Goal: Download file/media

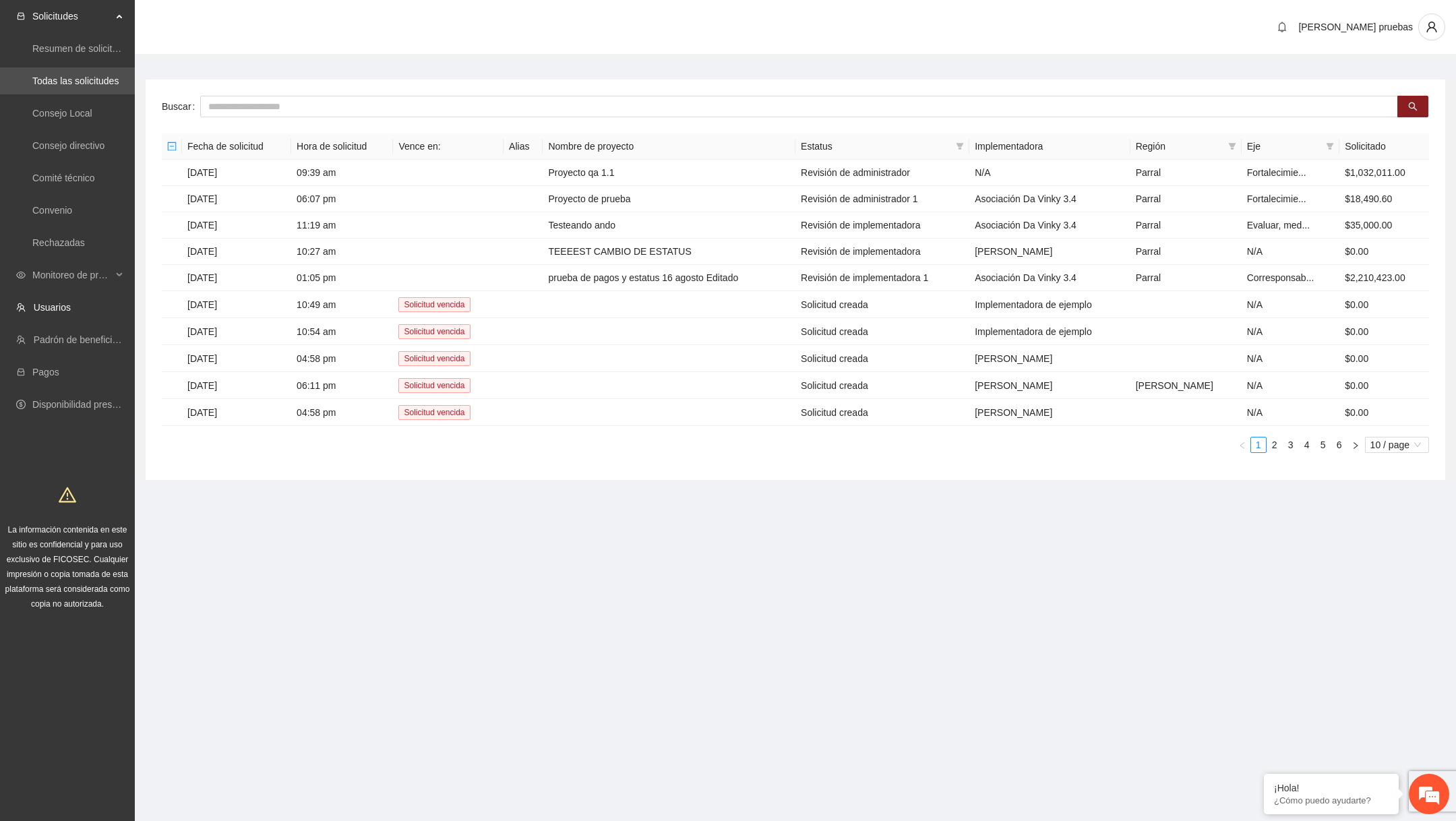
click at [115, 290] on li "Monitoreo de proyectos" at bounding box center [67, 277] width 135 height 30
click at [102, 270] on span "Monitoreo de proyectos" at bounding box center [72, 275] width 79 height 27
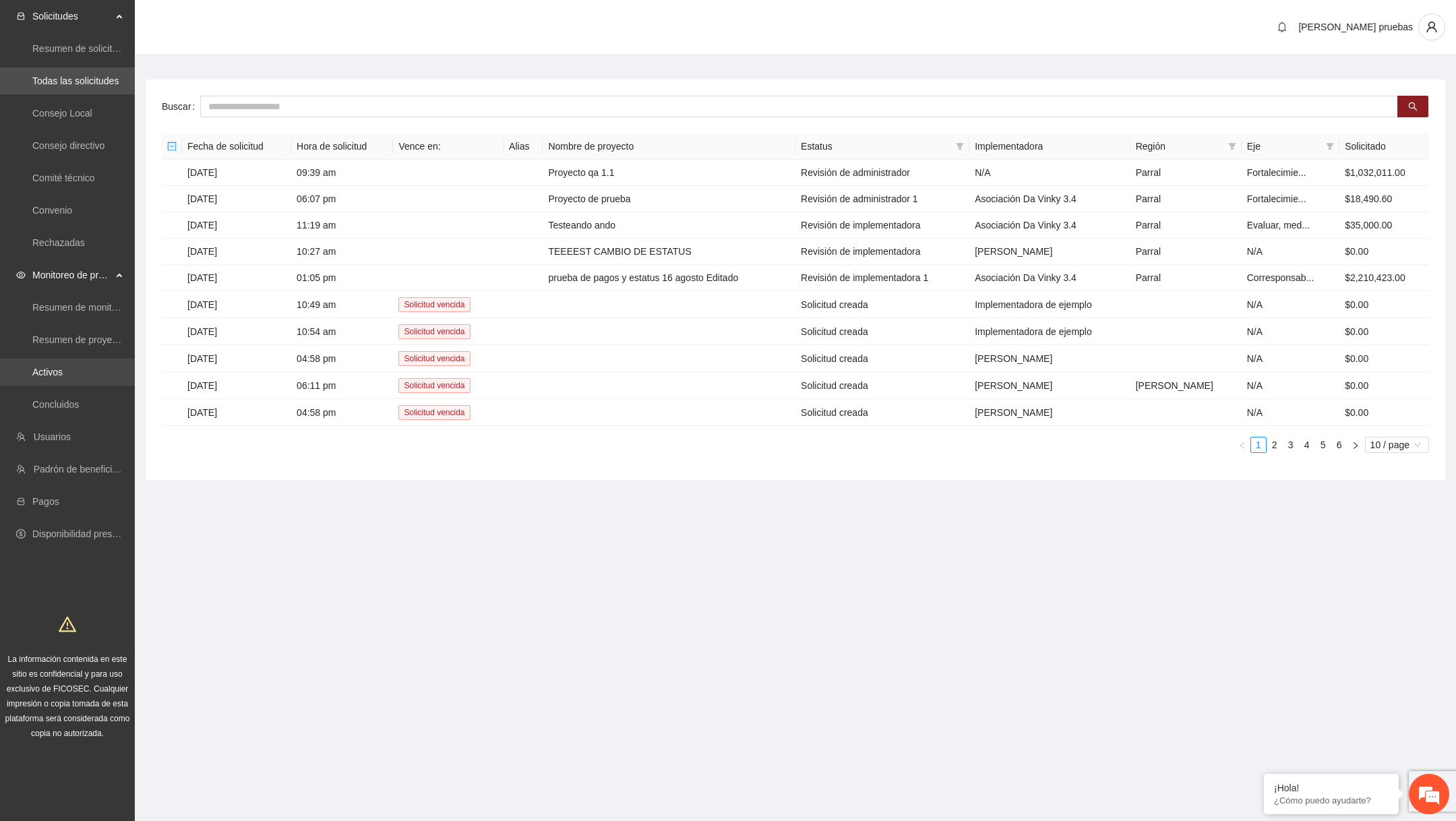
click at [62, 375] on link "Activos" at bounding box center [48, 372] width 30 height 11
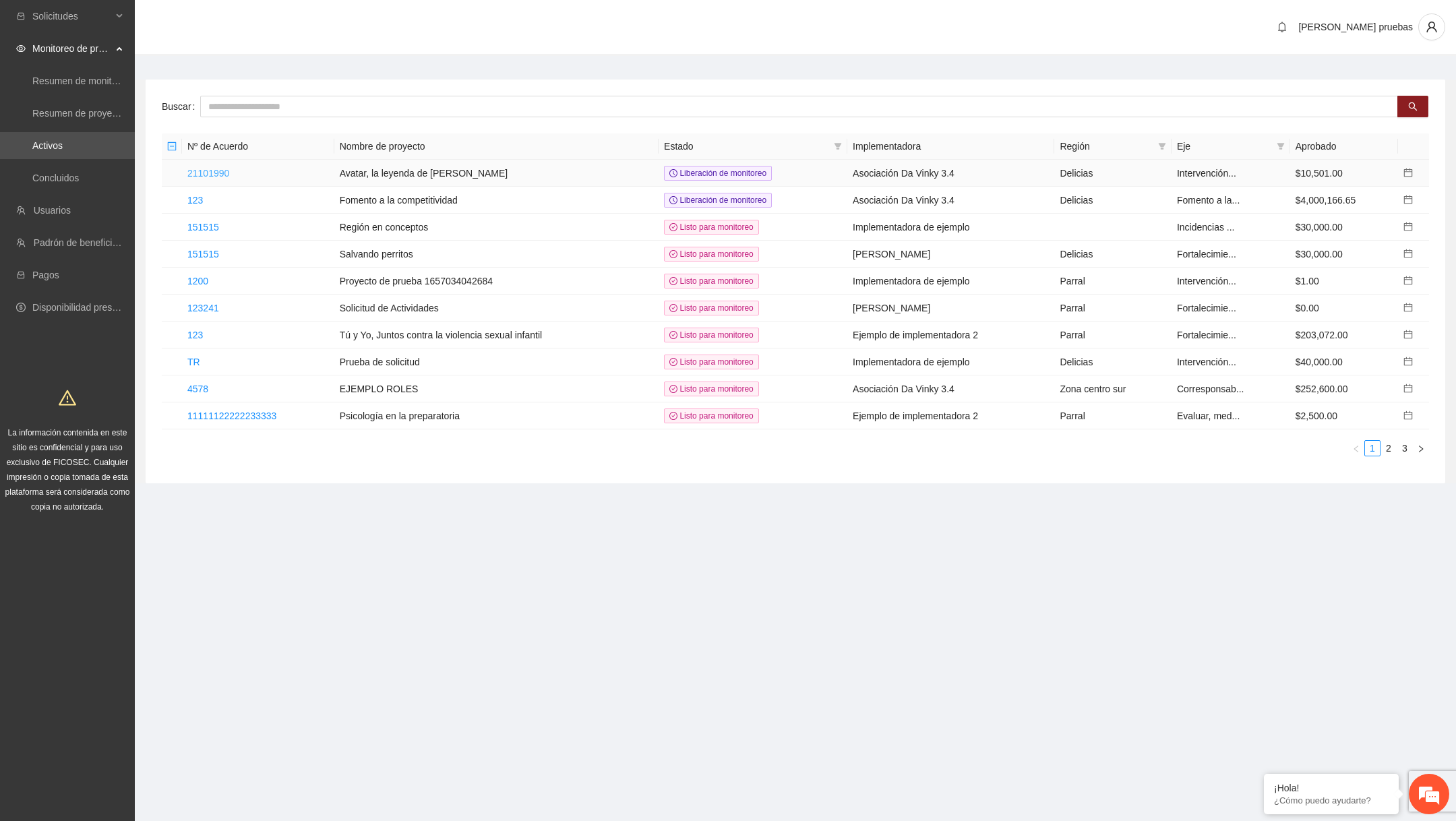
click at [223, 169] on link "21101990" at bounding box center [208, 173] width 42 height 11
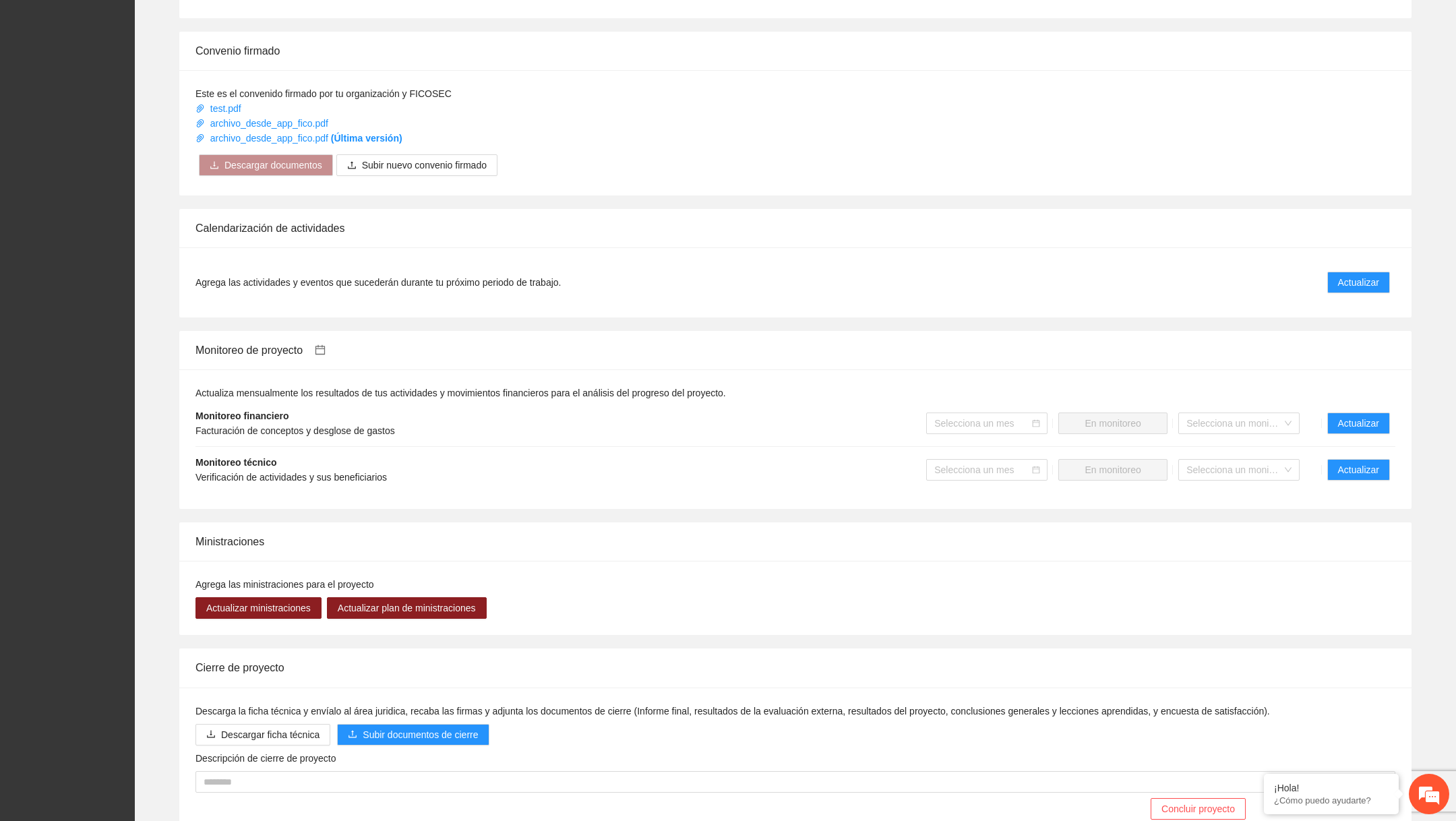
scroll to position [766, 0]
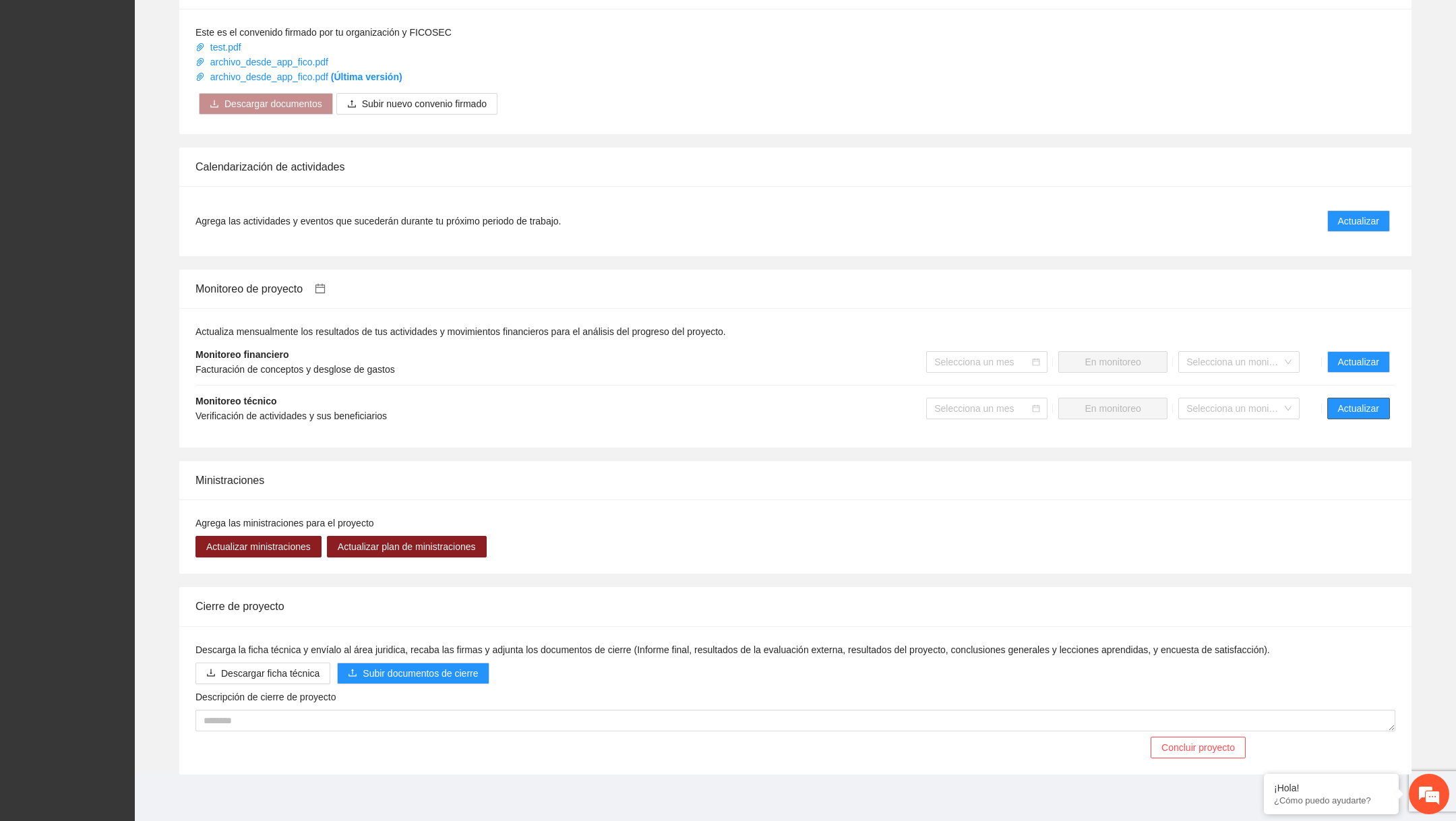
click at [1343, 401] on span "Actualizar" at bounding box center [1358, 408] width 41 height 15
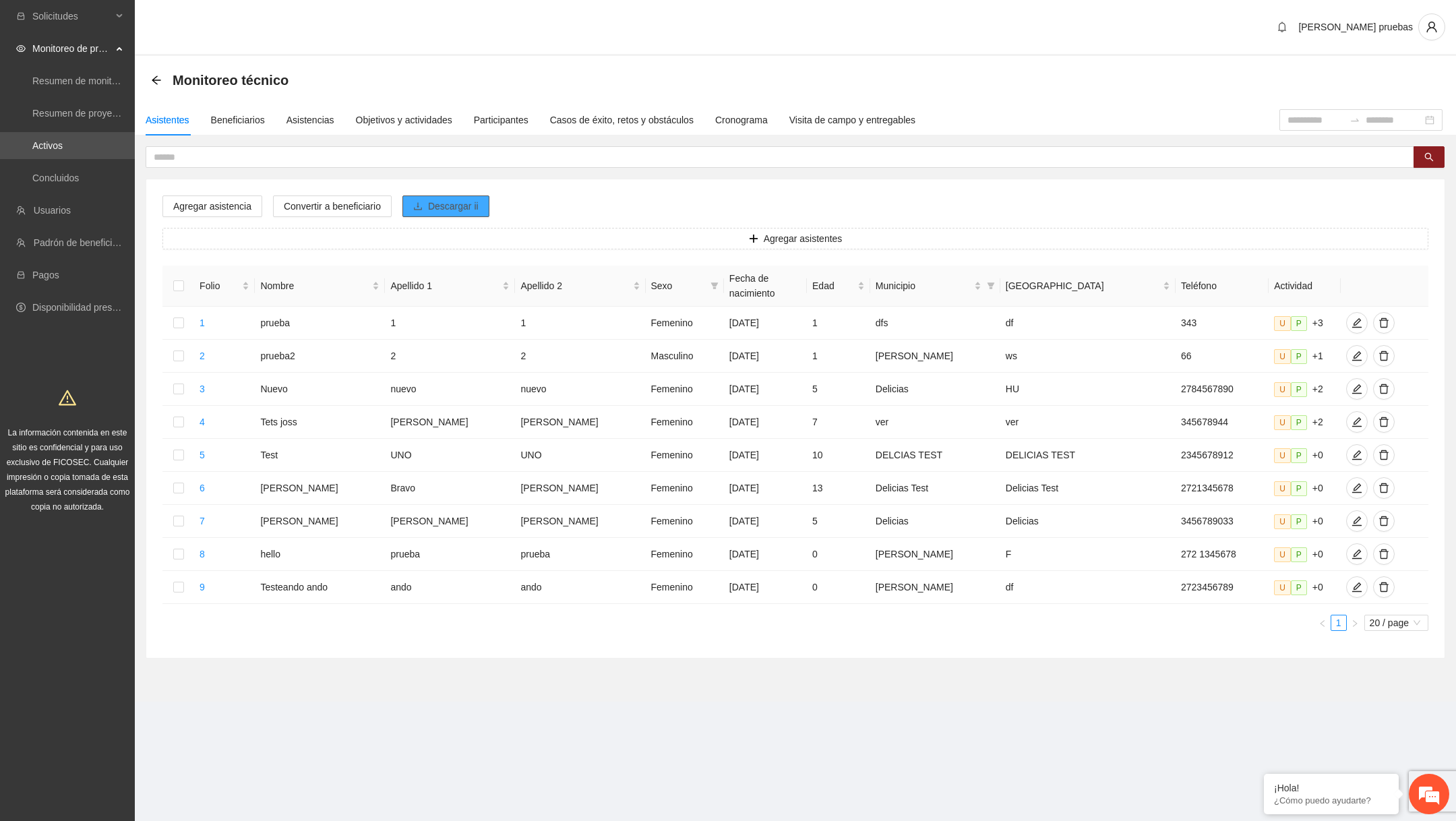
click at [467, 199] on span "Descargar ii" at bounding box center [452, 206] width 50 height 15
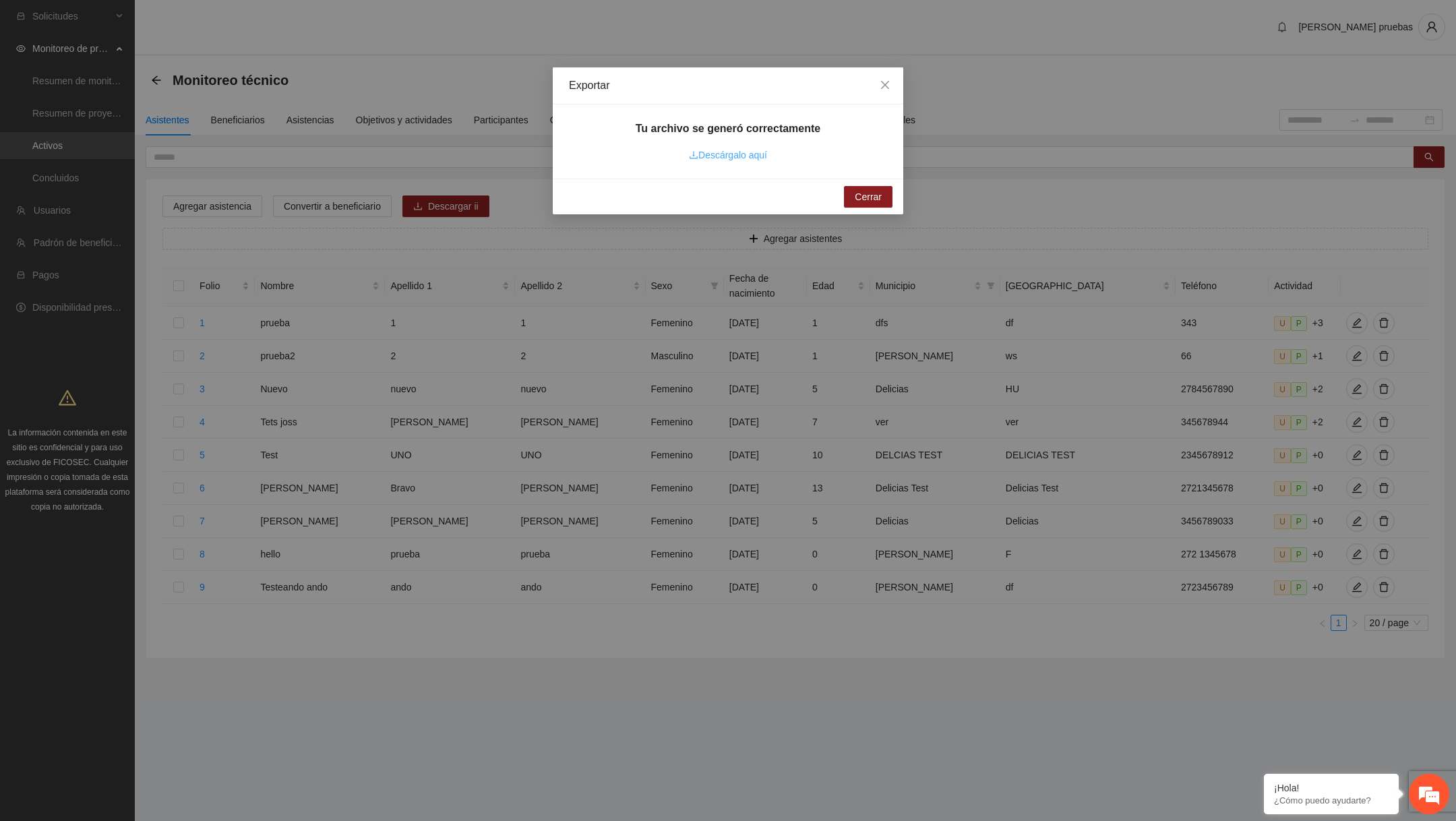
click at [748, 157] on link "Descárgalo aquí" at bounding box center [728, 155] width 78 height 11
click at [883, 91] on span "Close" at bounding box center [884, 85] width 36 height 36
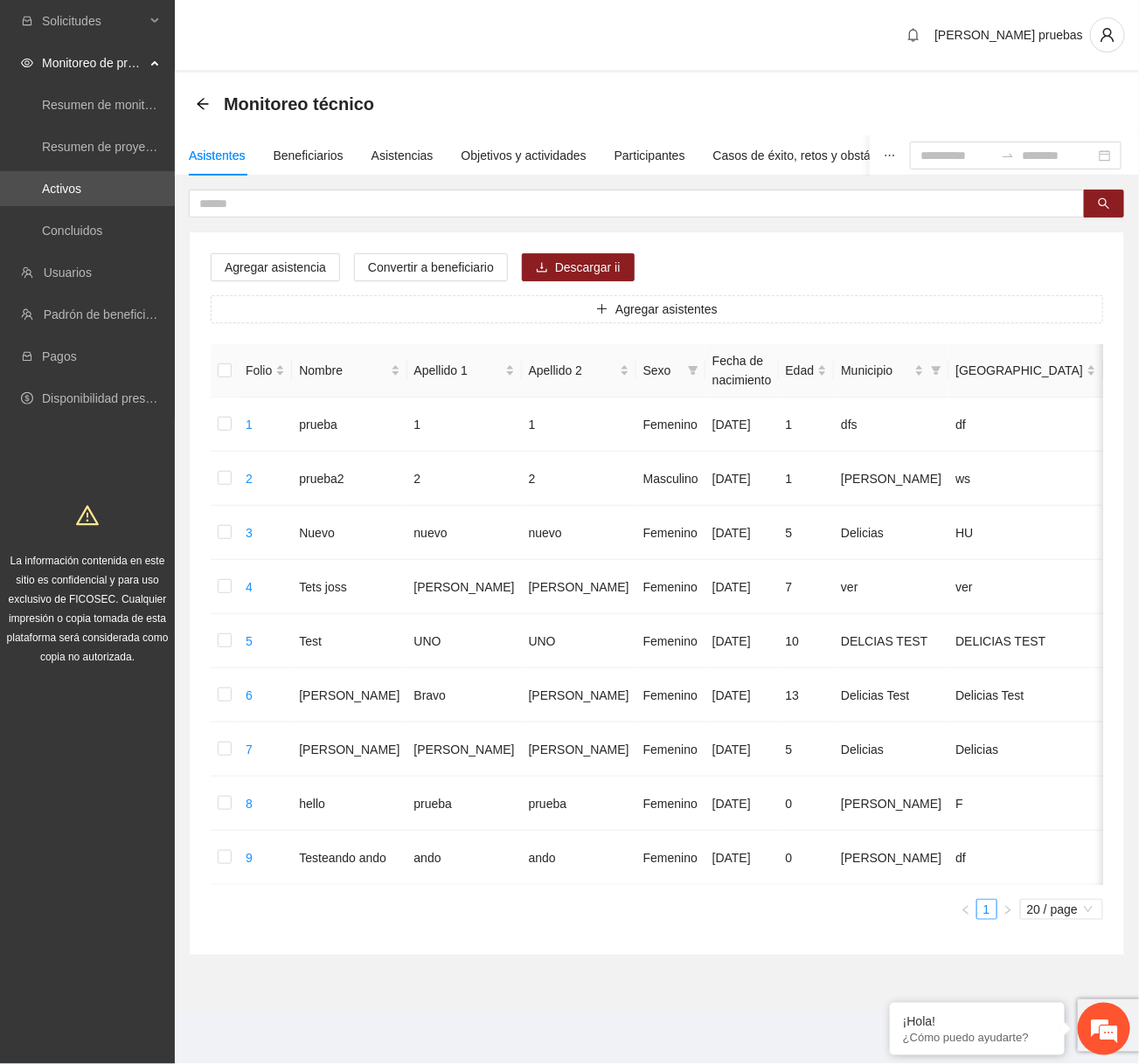
click at [938, 271] on div "Agregar asistencia Convertir a beneficiario Descargar ii Agregar asistentes Fol…" at bounding box center [657, 594] width 935 height 723
click at [594, 260] on span "Descargar ii" at bounding box center [587, 267] width 65 height 19
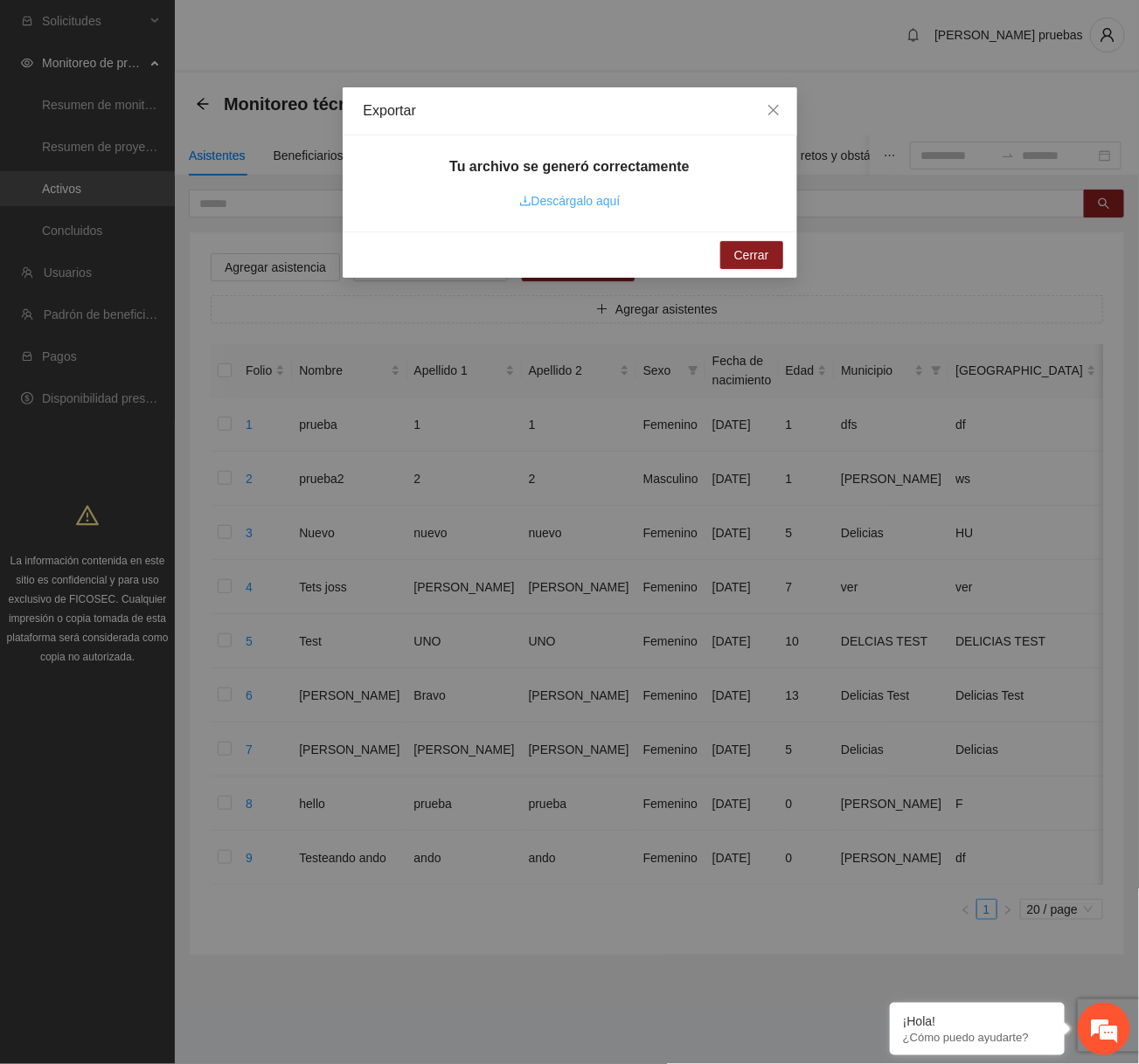
click at [590, 202] on link "Descárgalo aquí" at bounding box center [570, 200] width 101 height 14
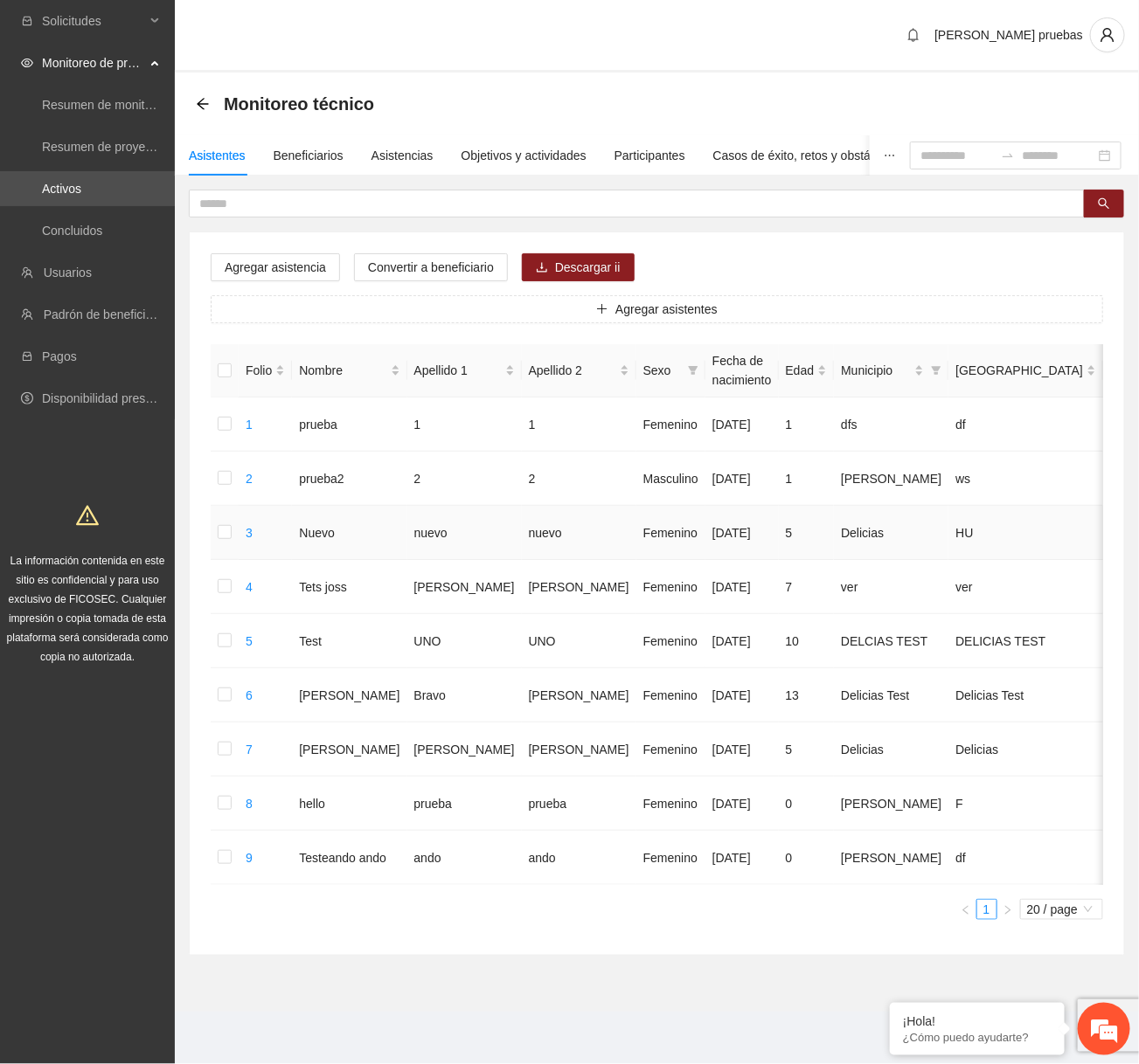
scroll to position [0, 24]
click at [581, 266] on span "Descargar ii" at bounding box center [587, 267] width 65 height 19
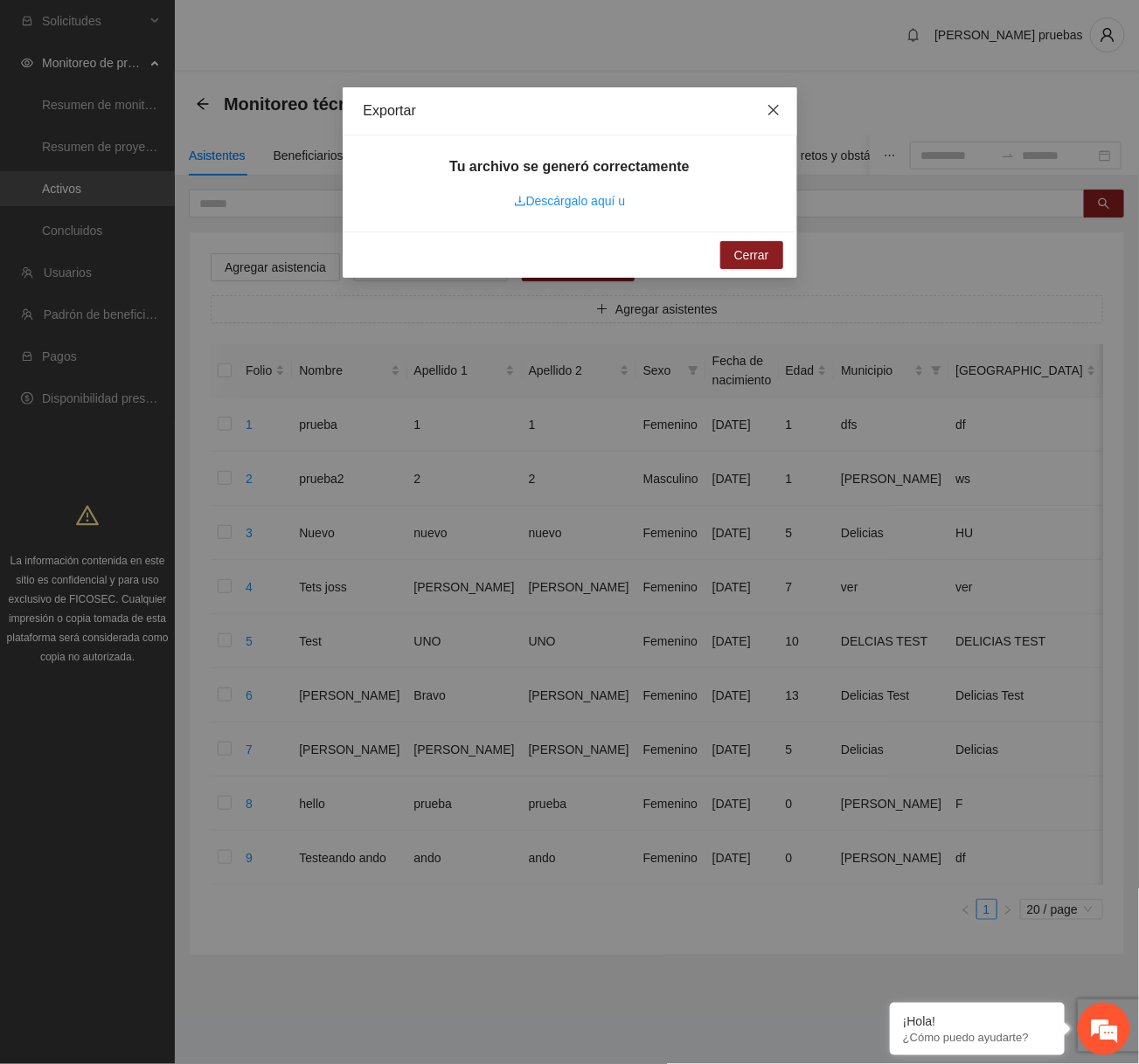
drag, startPoint x: 781, startPoint y: 118, endPoint x: 768, endPoint y: 107, distance: 17.0
click at [768, 107] on span "Close" at bounding box center [773, 110] width 47 height 47
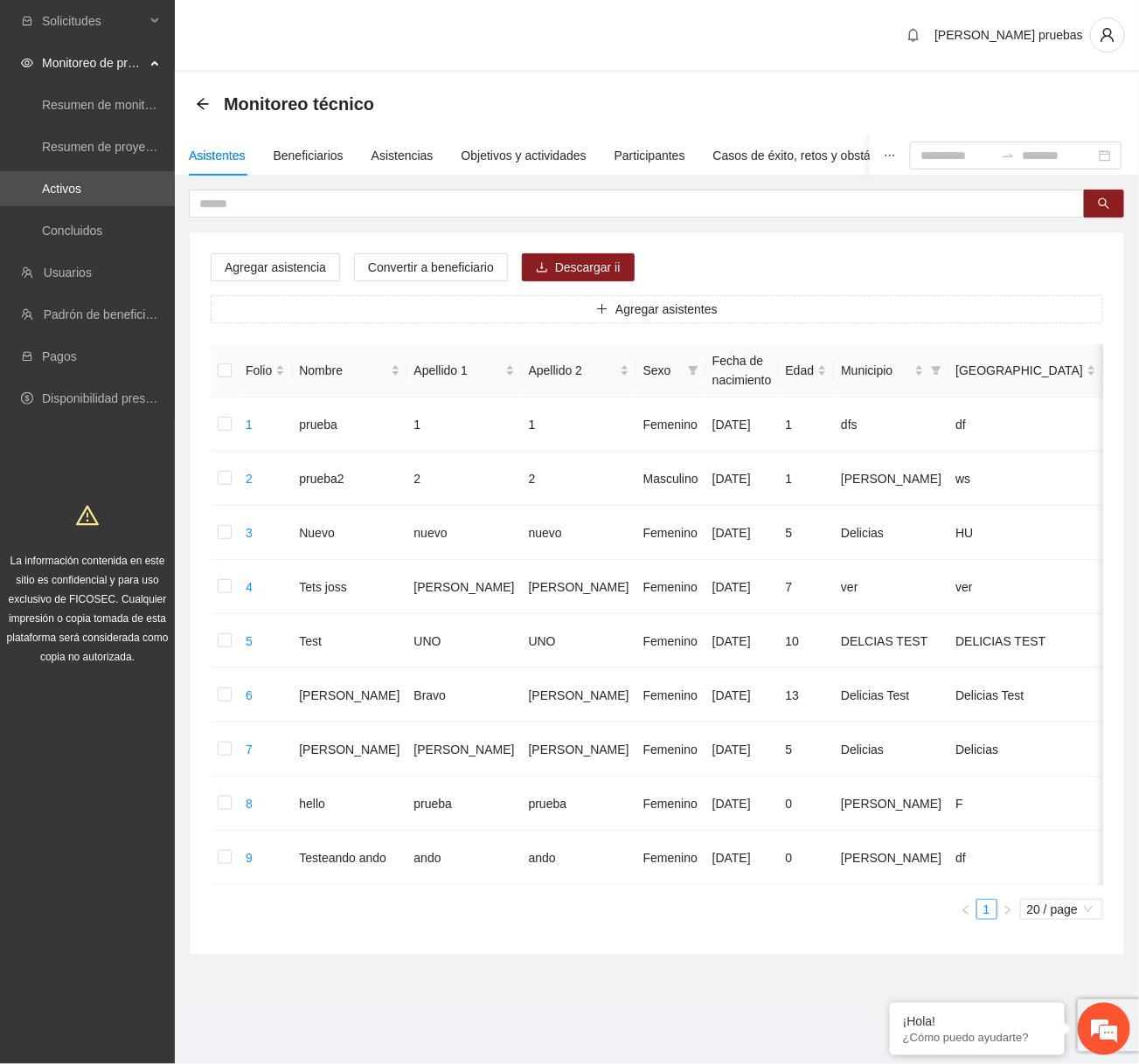
click at [768, 107] on div "Exportar Tu archivo se generó correctamente Descárgalo aquí u Cerrar" at bounding box center [570, 532] width 1139 height 1064
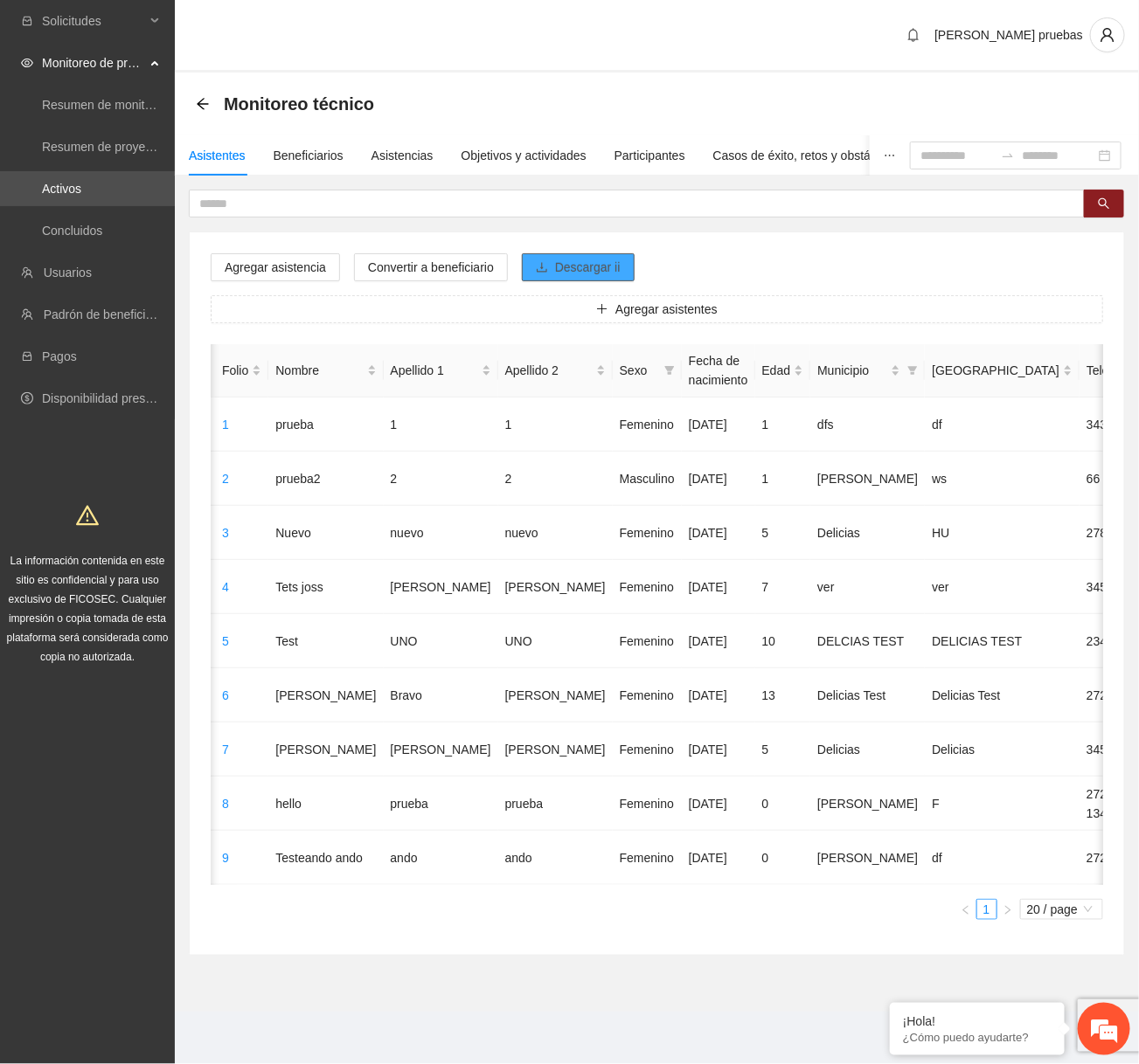
click at [612, 255] on button "Descargar ii" at bounding box center [578, 268] width 113 height 28
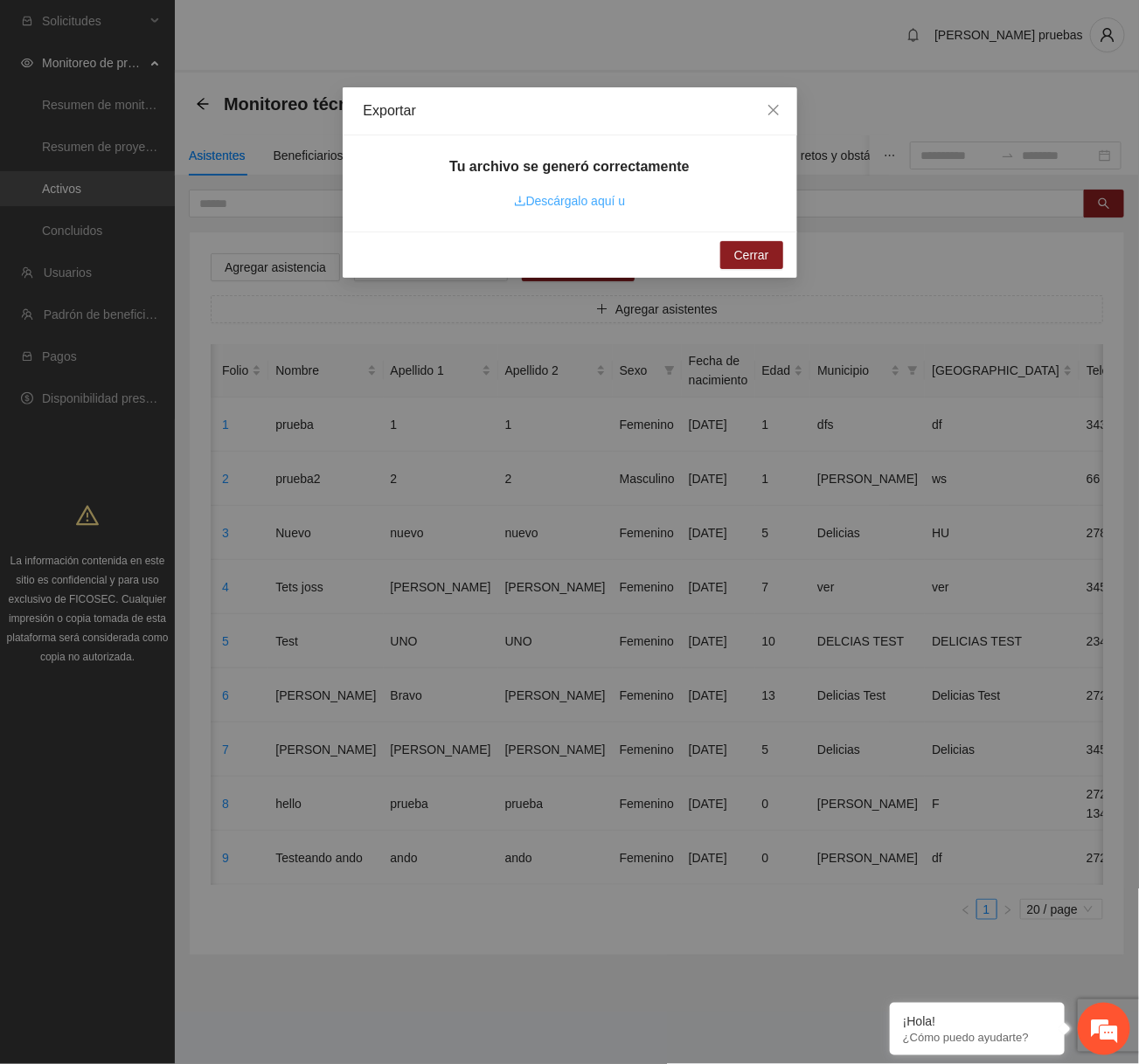
click at [585, 201] on link "Descárgalo aquí u" at bounding box center [570, 200] width 112 height 14
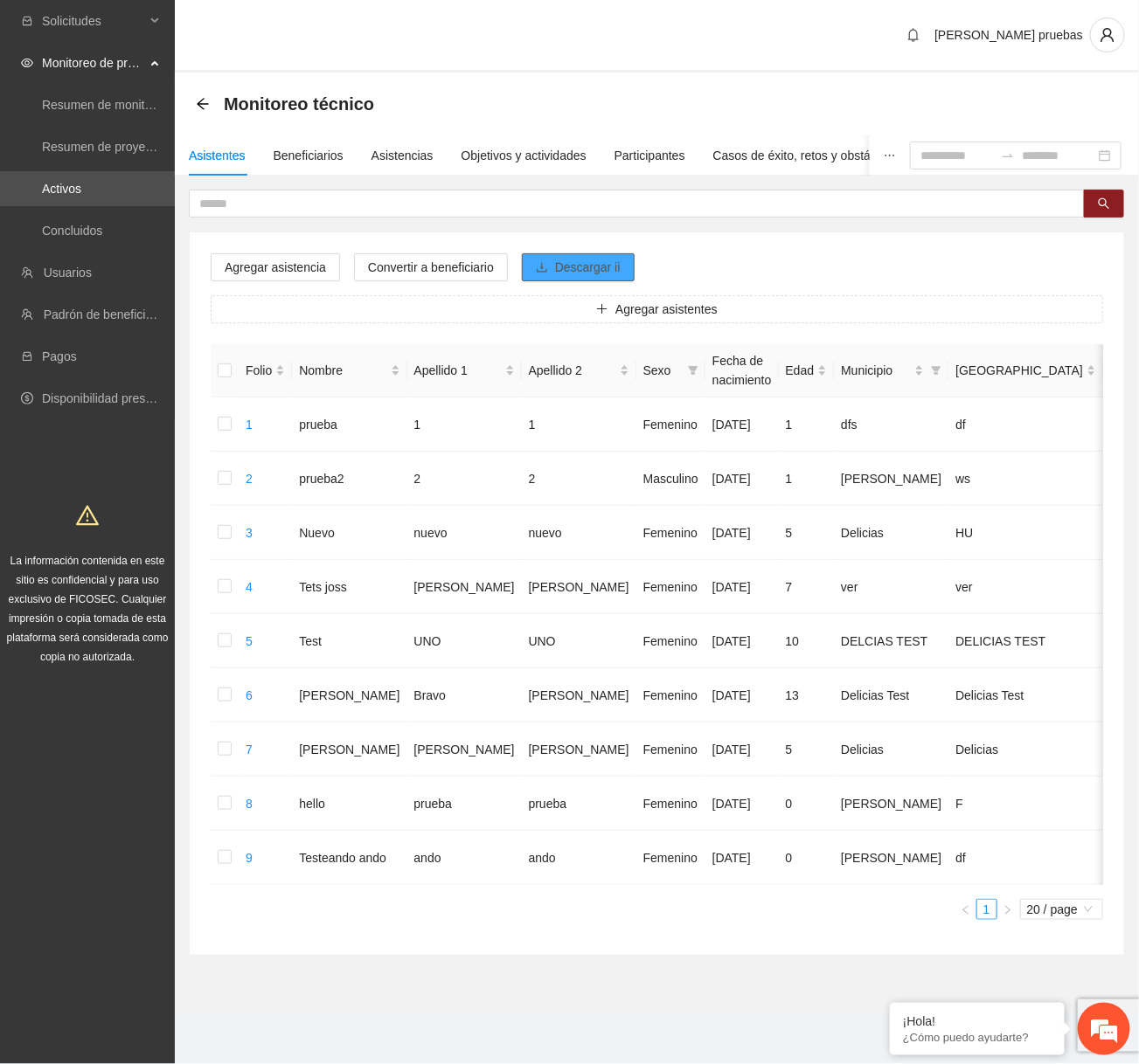
click at [621, 275] on span "Descargar ii" at bounding box center [587, 267] width 65 height 19
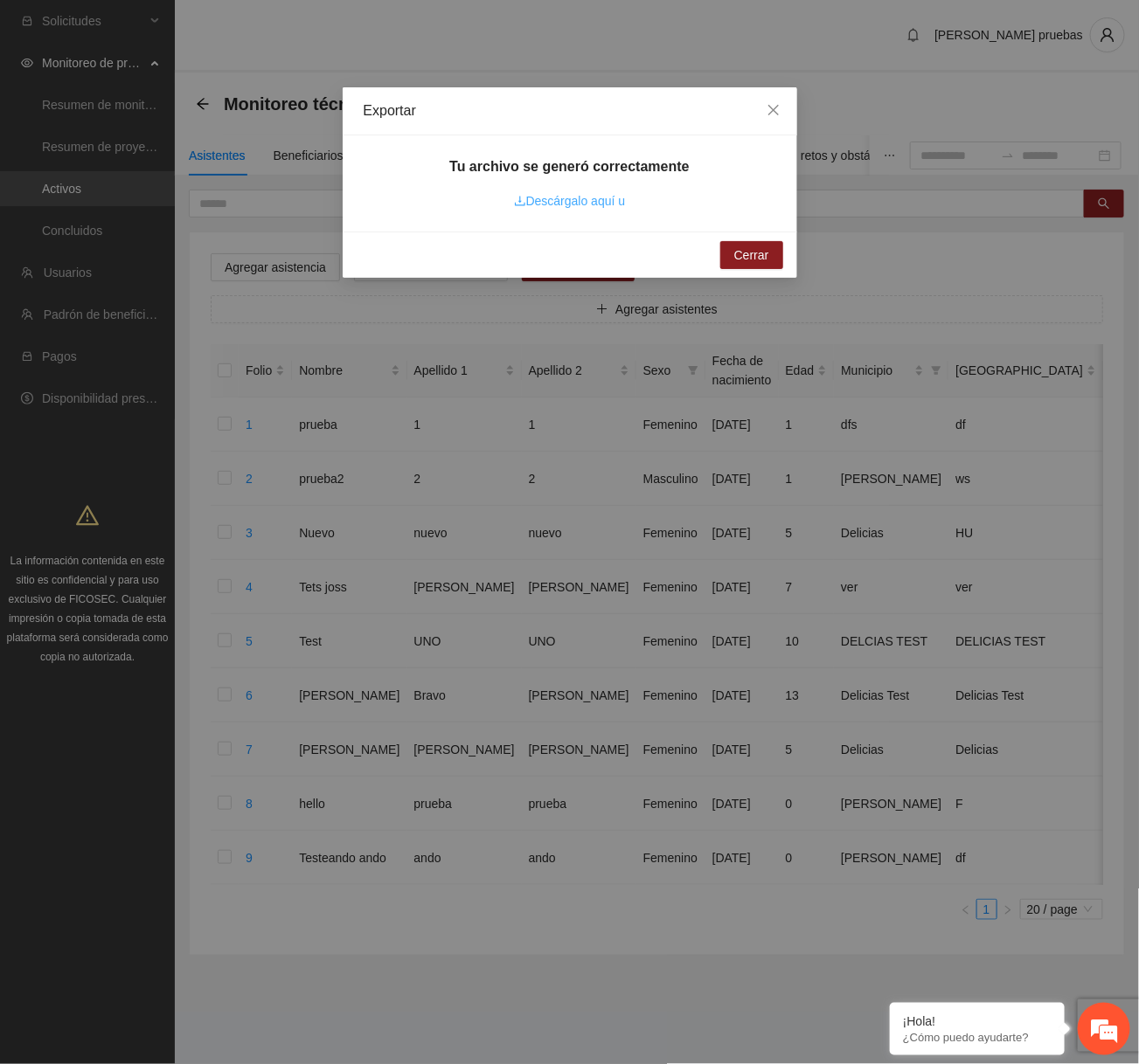
click at [608, 206] on link "Descárgalo aquí u" at bounding box center [570, 200] width 112 height 14
click at [564, 187] on div "Tu archivo se generó correctamente Descárgalo aquí u" at bounding box center [570, 183] width 413 height 54
click at [564, 194] on link "Descárgalo aquí u" at bounding box center [570, 200] width 112 height 14
click at [783, 109] on span "Close" at bounding box center [773, 110] width 47 height 47
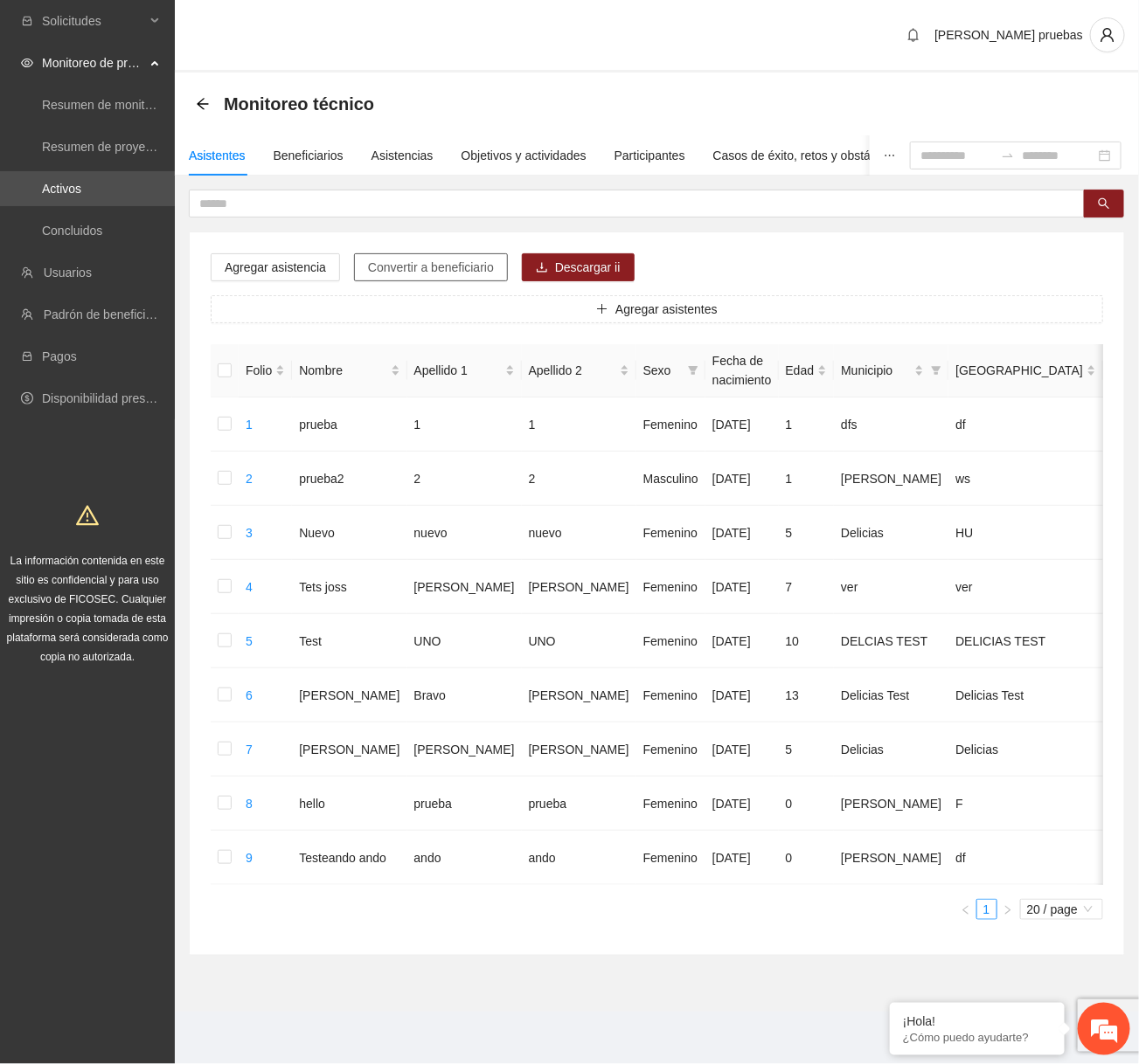
click at [464, 269] on span "Convertir a beneficiario" at bounding box center [431, 267] width 126 height 19
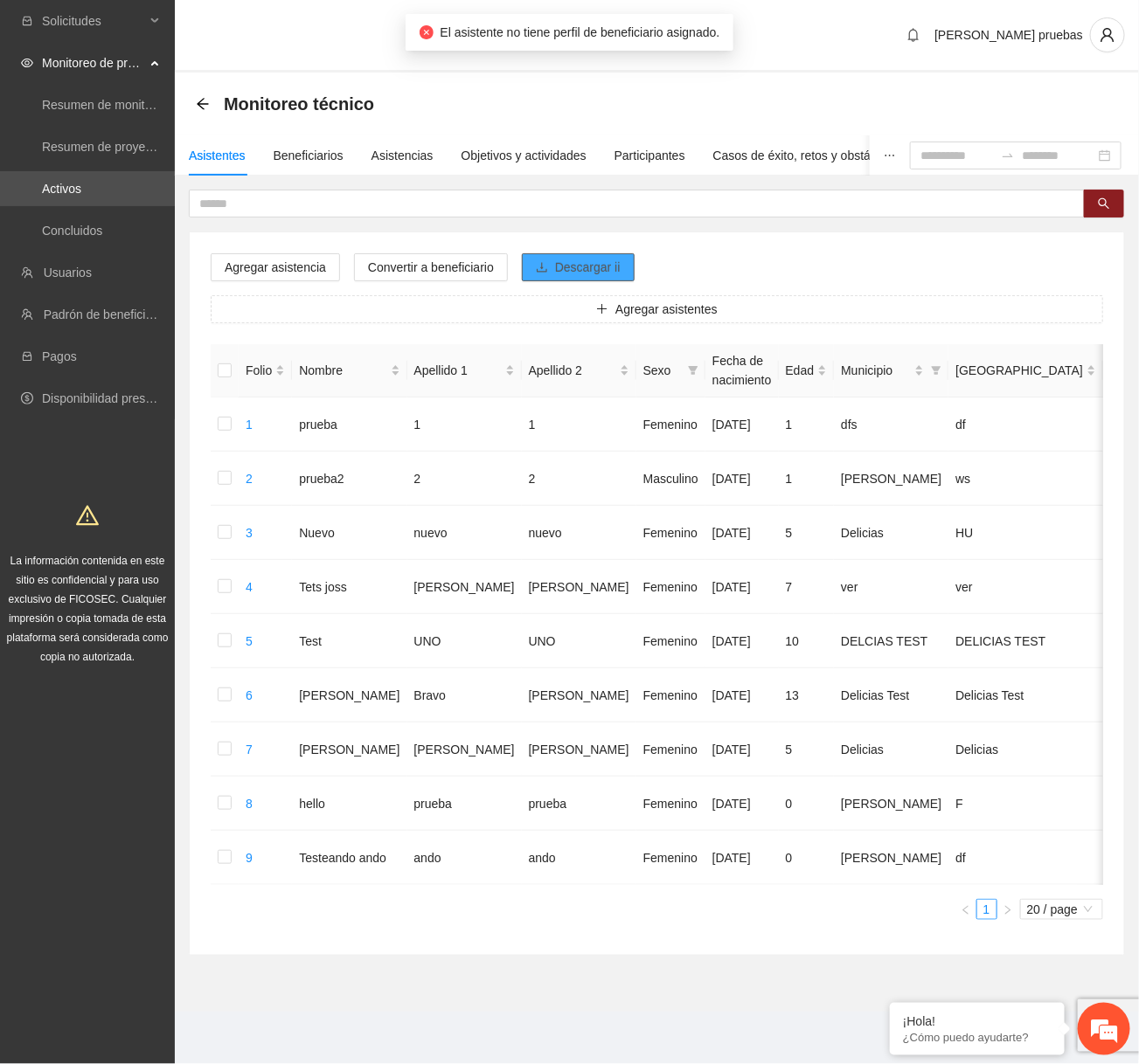
click at [571, 262] on span "Descargar ii" at bounding box center [587, 267] width 65 height 19
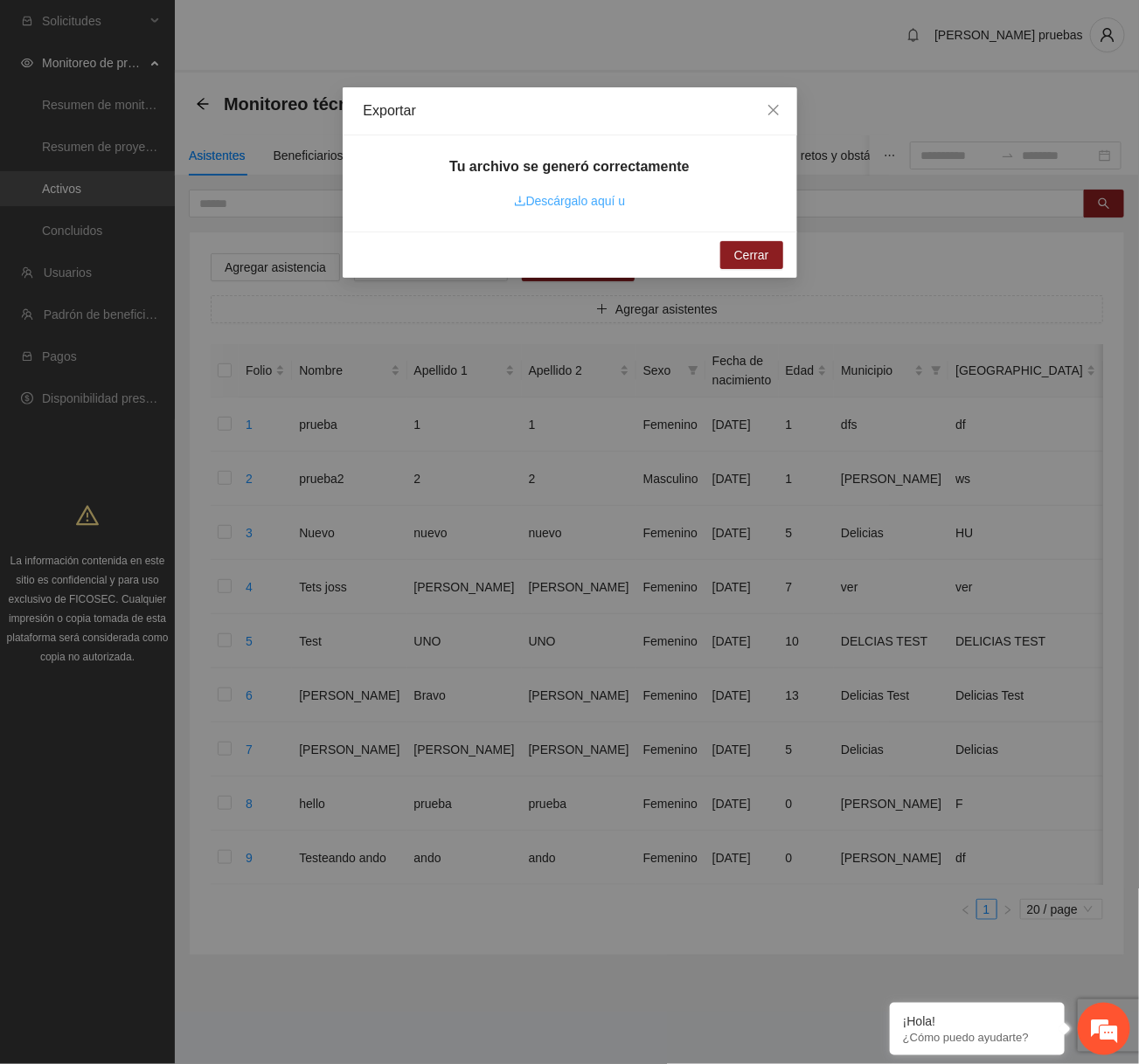
click at [597, 202] on link "Descárgalo aquí u" at bounding box center [570, 200] width 112 height 14
click at [774, 114] on icon "close" at bounding box center [773, 109] width 14 height 14
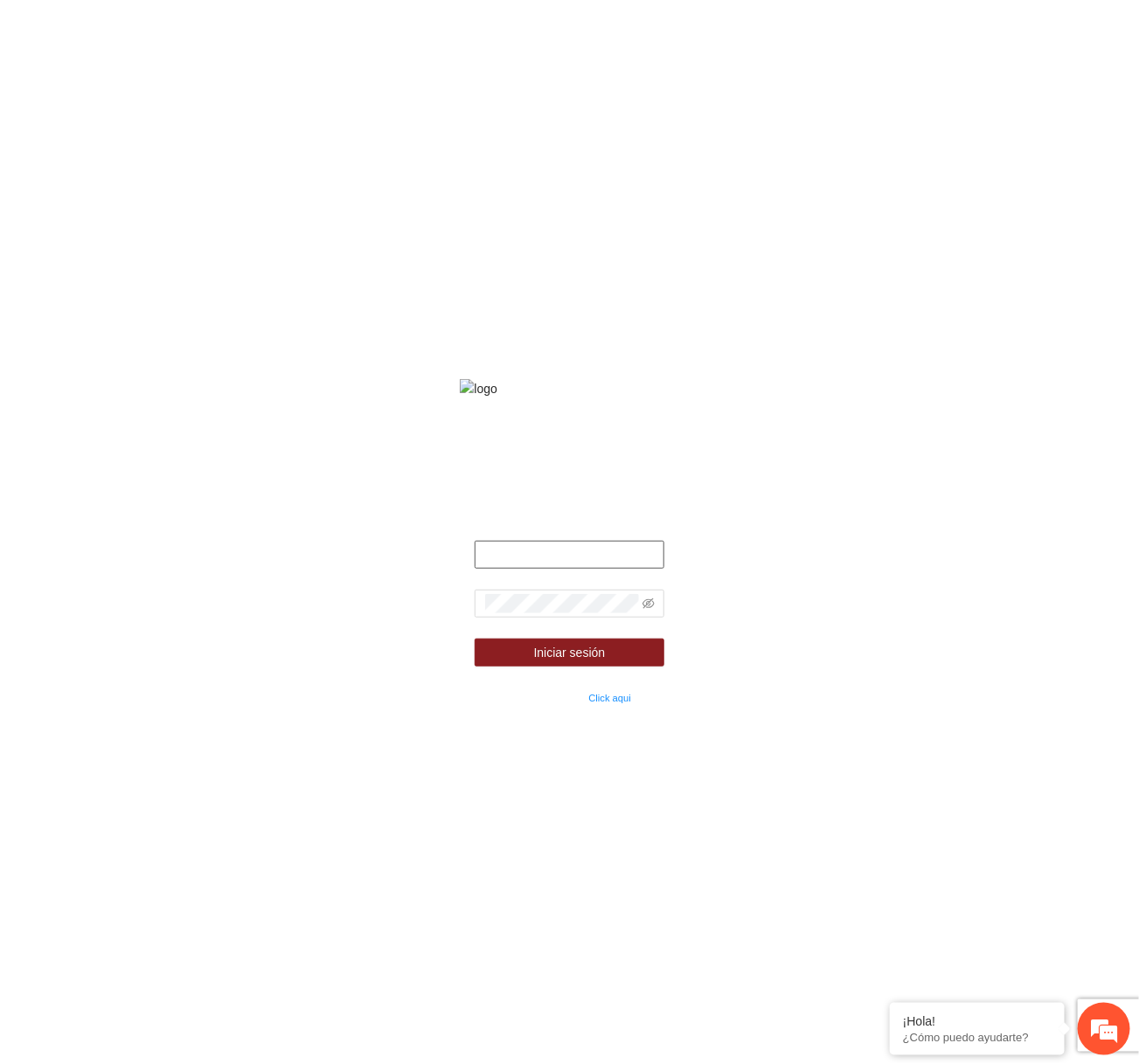
click at [522, 569] on input "text" at bounding box center [570, 555] width 190 height 28
type input "**********"
click at [475, 639] on button "Iniciar sesión" at bounding box center [570, 653] width 190 height 28
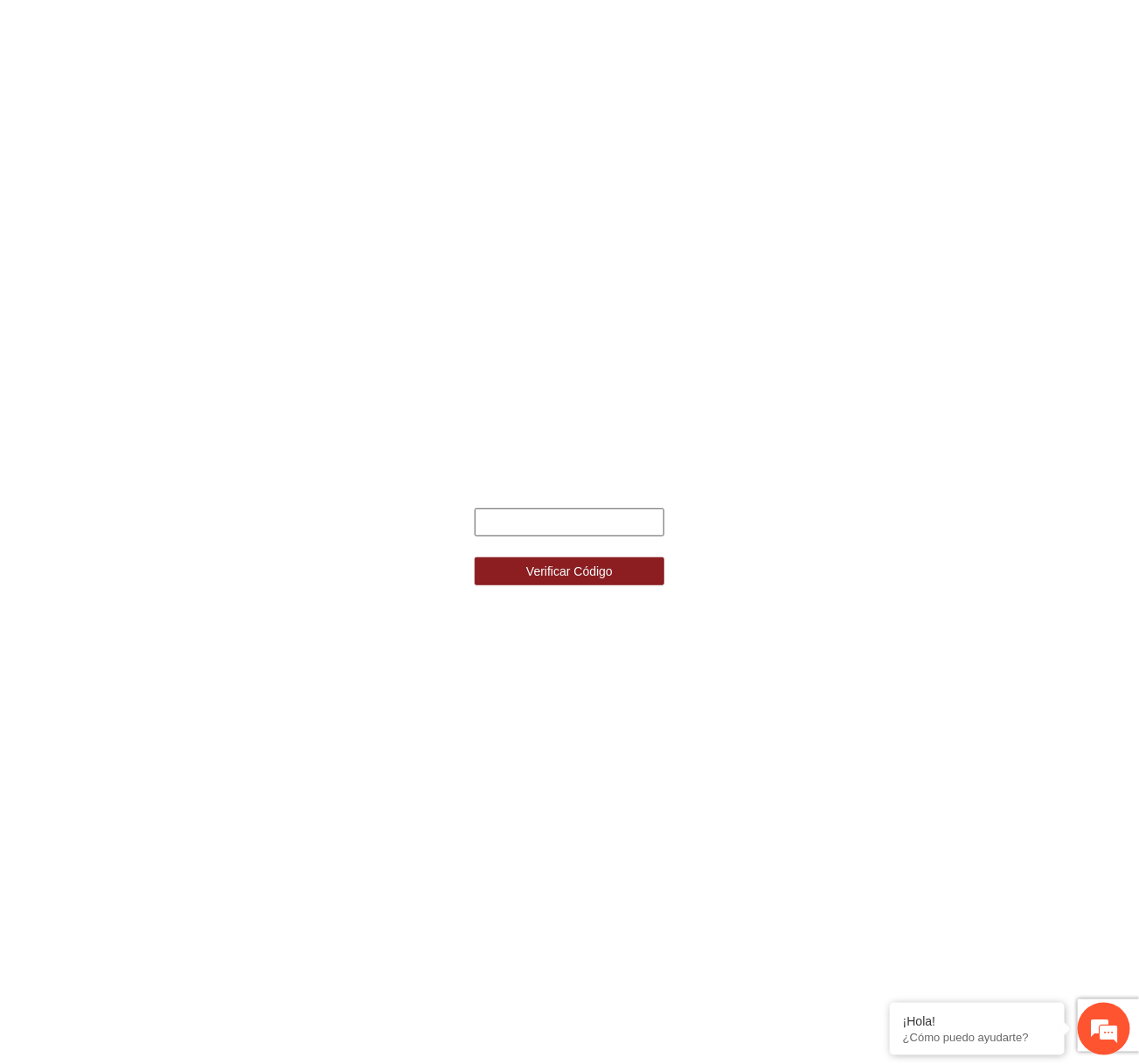
click at [586, 518] on input "text" at bounding box center [570, 522] width 190 height 28
type input "******"
click at [475, 557] on button "Verificar Código" at bounding box center [570, 571] width 190 height 28
